Goal: Information Seeking & Learning: Get advice/opinions

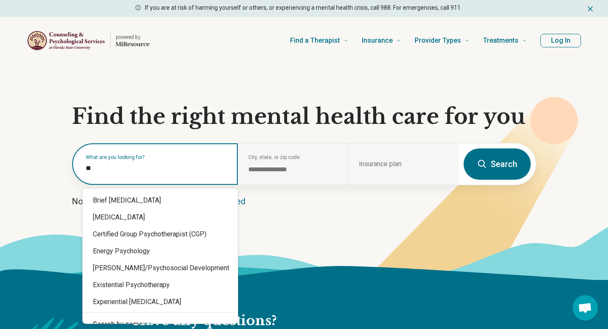
type input "*"
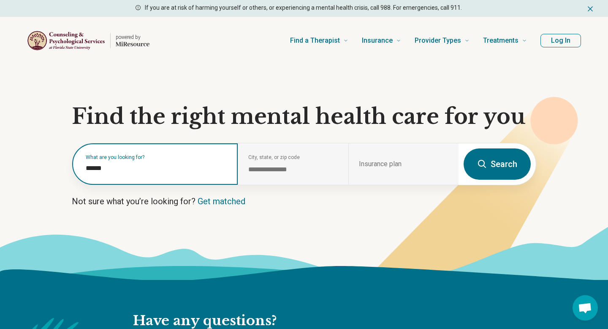
scroll to position [15, 0]
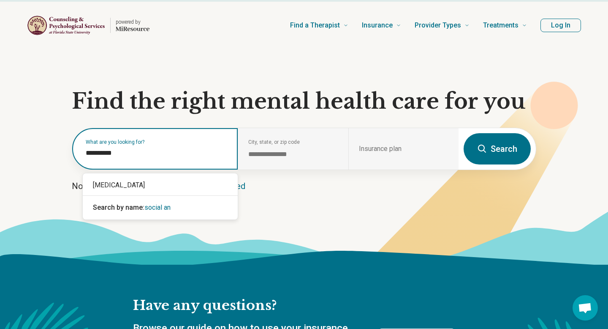
type input "**********"
click at [113, 185] on div "[MEDICAL_DATA]" at bounding box center [160, 185] width 155 height 17
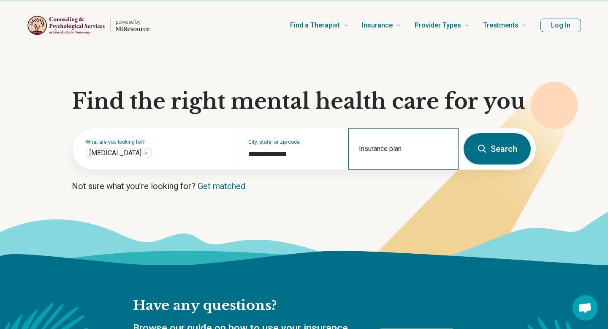
click at [390, 148] on div "Insurance plan" at bounding box center [403, 148] width 110 height 41
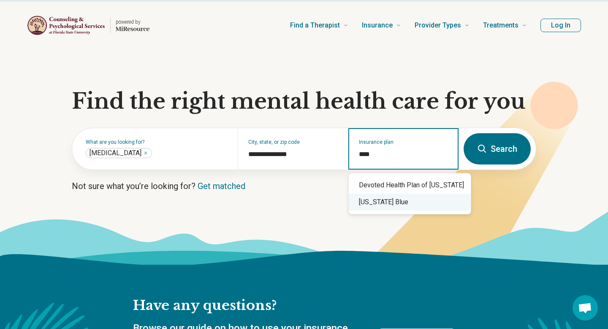
click at [406, 197] on div "[US_STATE] Blue" at bounding box center [410, 201] width 122 height 17
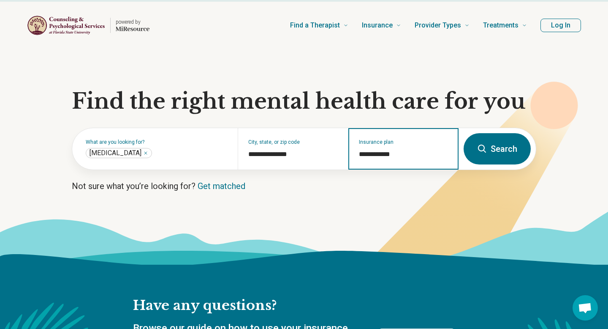
type input "**********"
click at [491, 141] on button "Search" at bounding box center [497, 148] width 67 height 31
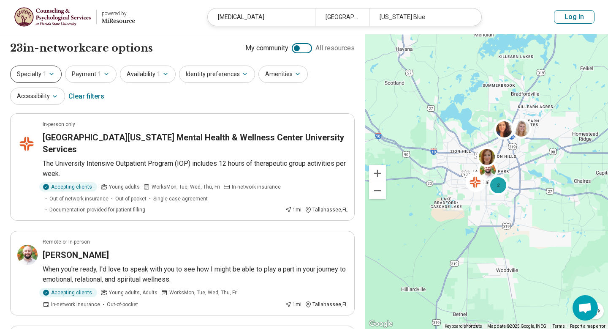
click at [43, 70] on span "1" at bounding box center [44, 74] width 3 height 9
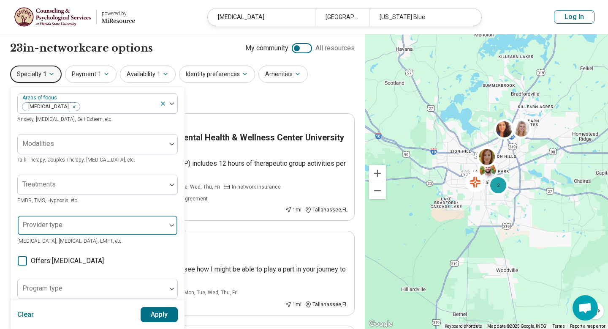
click at [72, 228] on div at bounding box center [92, 229] width 142 height 12
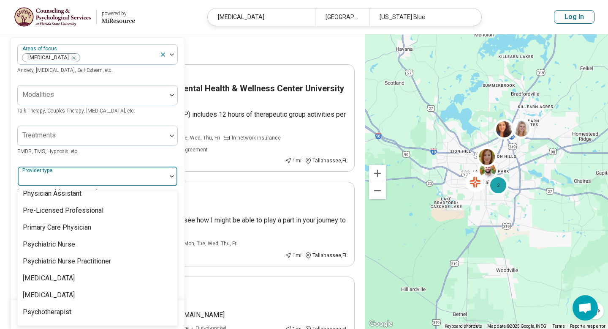
scroll to position [1062, 0]
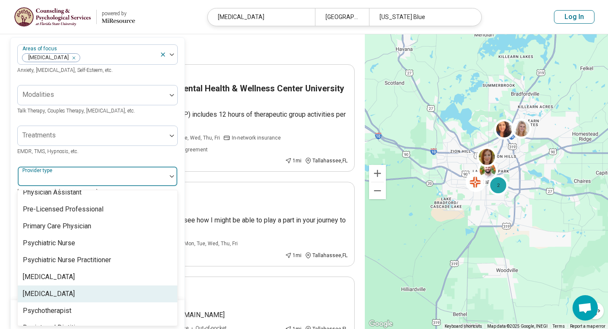
click at [58, 288] on div "[MEDICAL_DATA]" at bounding box center [49, 293] width 52 height 10
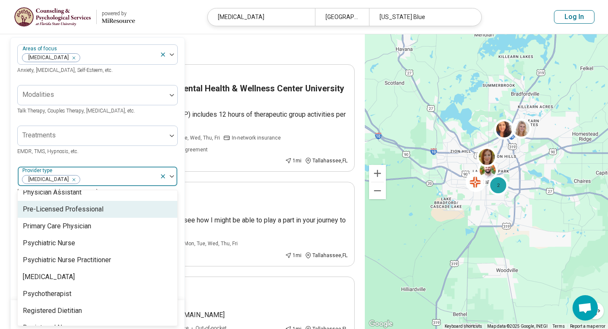
click at [144, 155] on div "Treatments EMDR, TMS, Hypnosis, etc." at bounding box center [97, 140] width 160 height 30
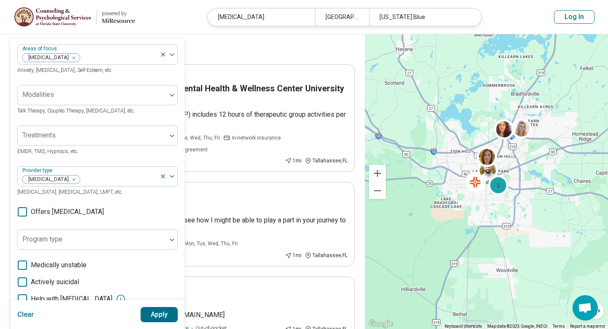
click at [163, 312] on button "Apply" at bounding box center [160, 314] width 38 height 15
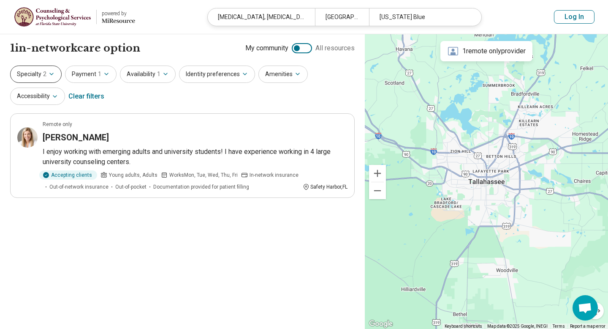
click at [40, 75] on button "Specialty 2" at bounding box center [36, 73] width 52 height 17
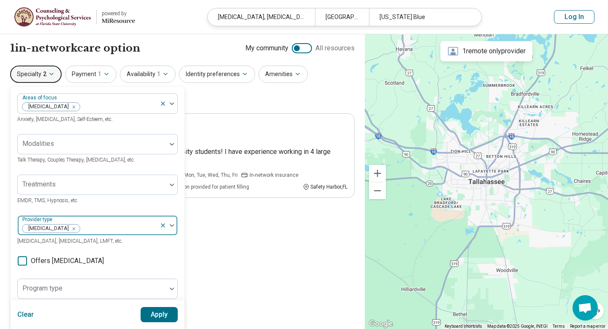
click at [69, 230] on icon "Remove [object Object]" at bounding box center [72, 229] width 6 height 6
click at [160, 316] on button "Apply" at bounding box center [160, 314] width 38 height 15
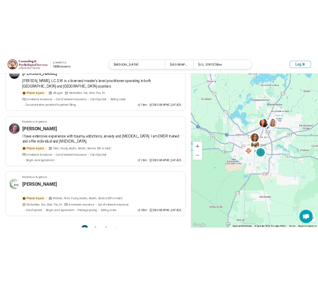
scroll to position [774, 0]
